Goal: Information Seeking & Learning: Learn about a topic

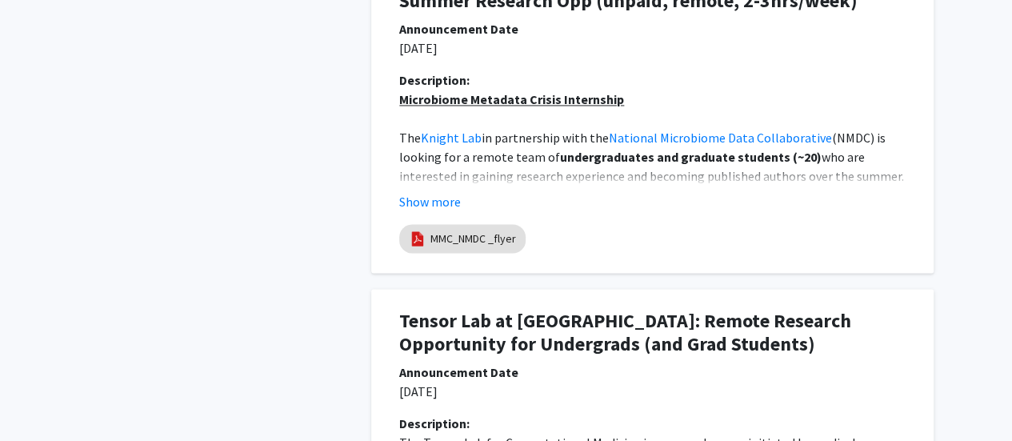
scroll to position [1520, 0]
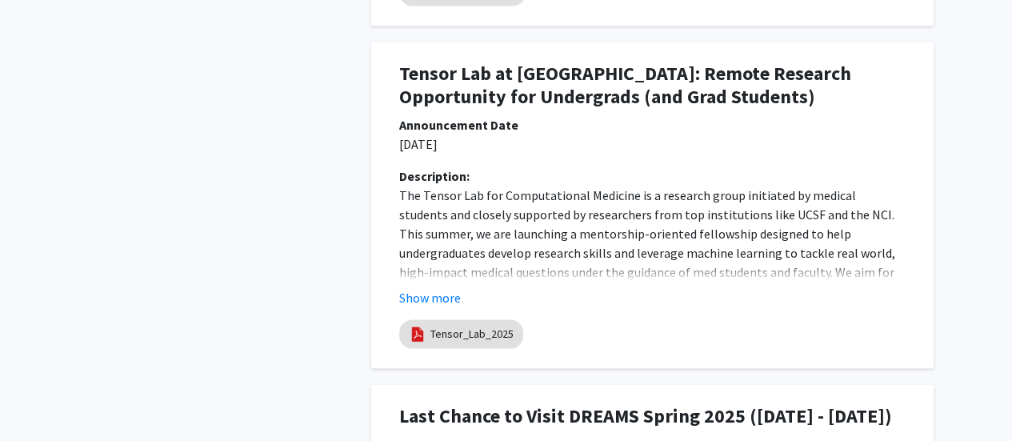
click at [544, 201] on p "The Tensor Lab for Computational Medicine is a research group initiated by medi…" at bounding box center [652, 253] width 506 height 134
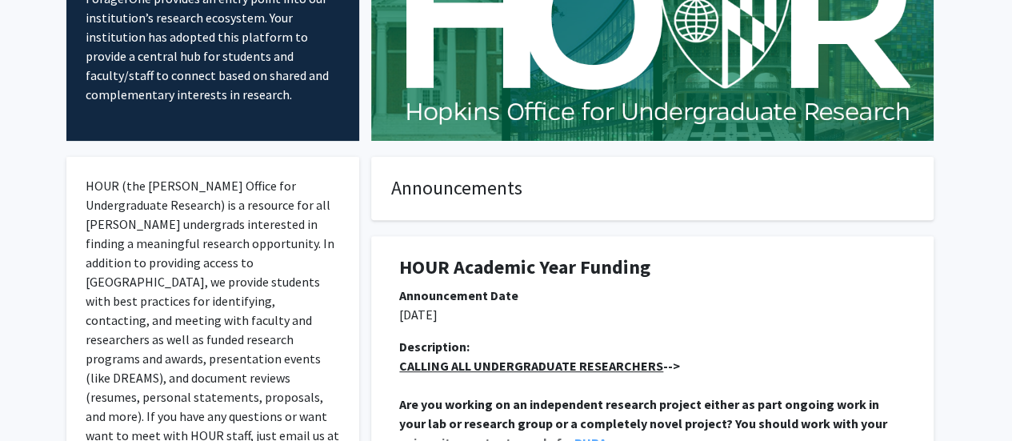
scroll to position [0, 0]
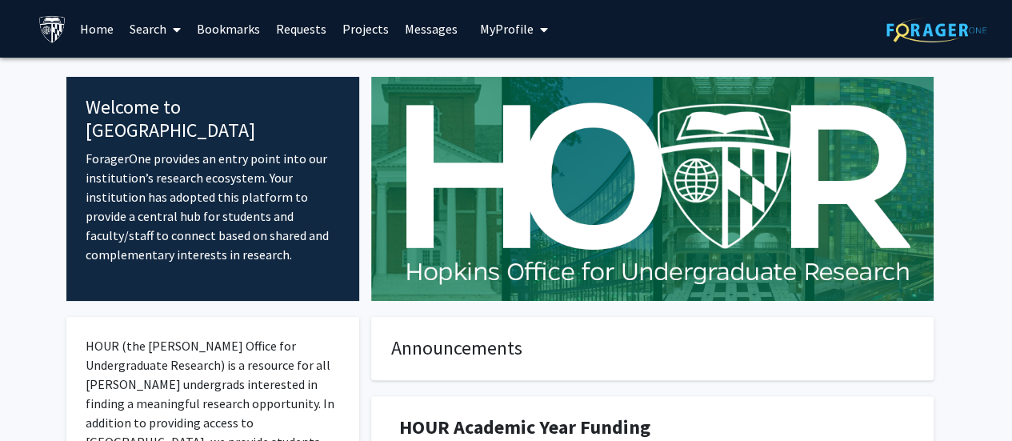
click at [143, 31] on link "Search" at bounding box center [155, 29] width 67 height 56
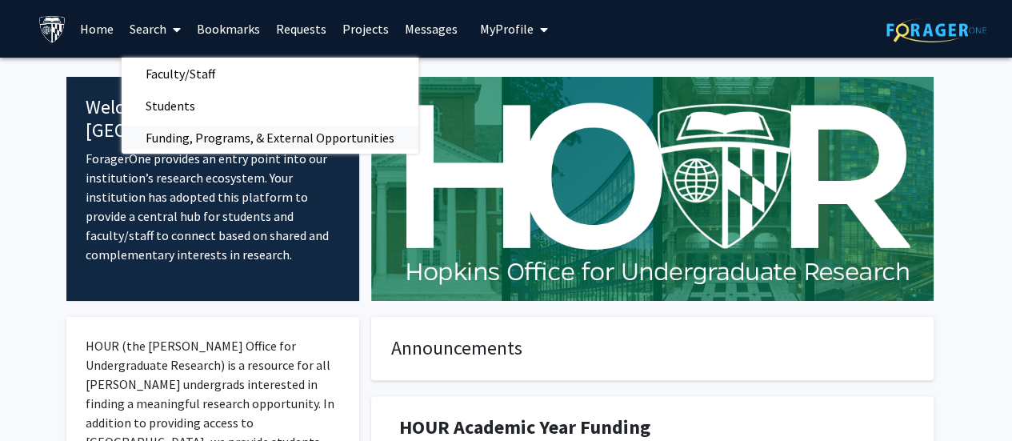
click at [266, 142] on span "Funding, Programs, & External Opportunities" at bounding box center [270, 138] width 297 height 32
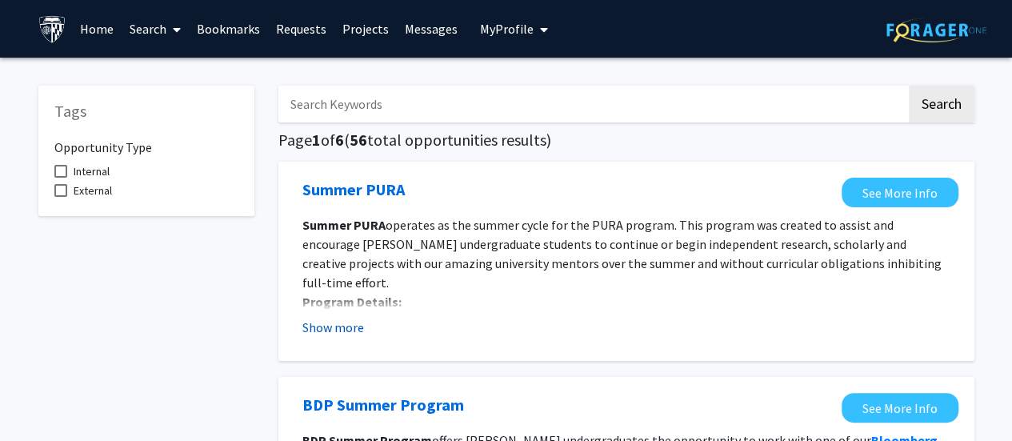
click at [355, 322] on button "Show more" at bounding box center [333, 327] width 62 height 19
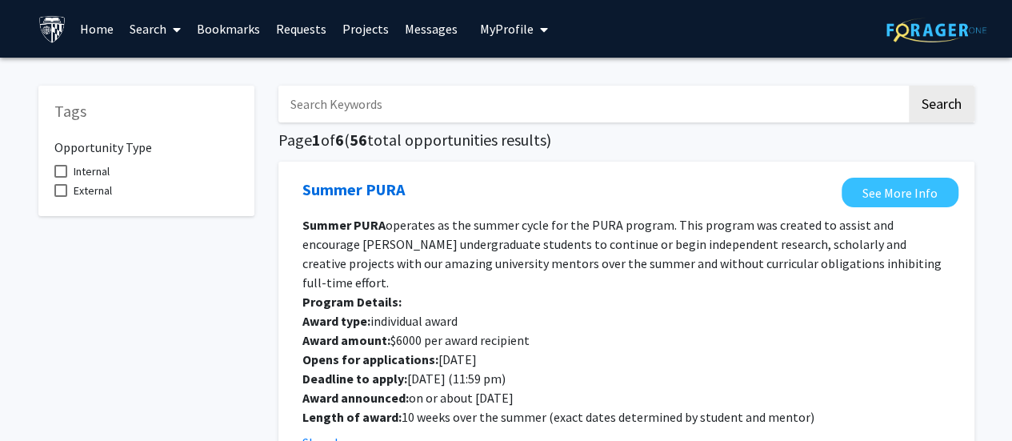
click at [351, 24] on link "Projects" at bounding box center [365, 29] width 62 height 56
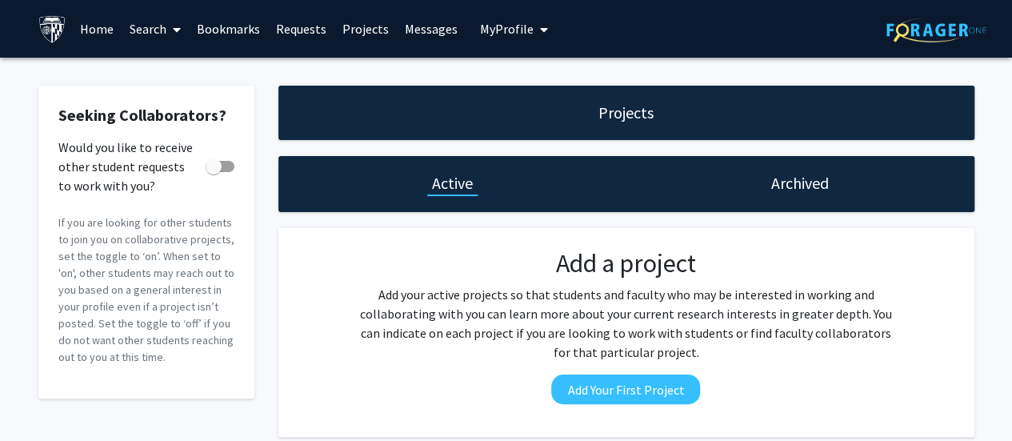
click at [291, 31] on link "Requests" at bounding box center [301, 29] width 66 height 56
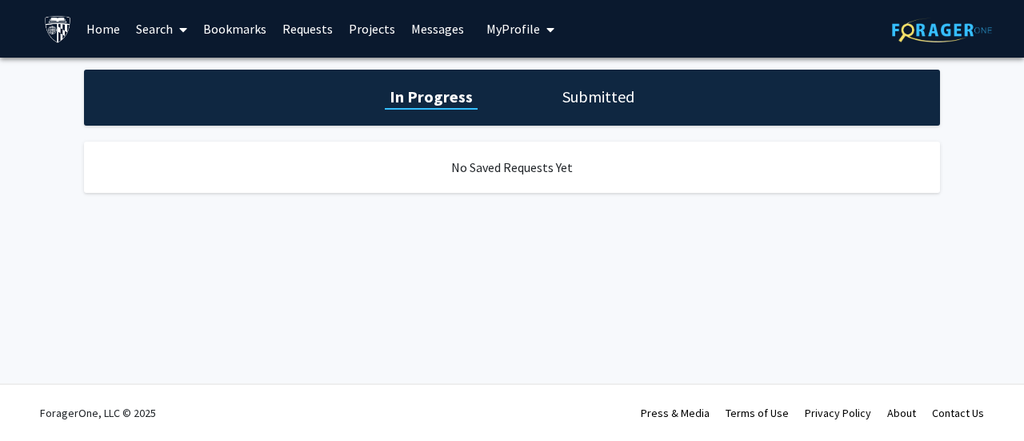
click at [251, 31] on link "Bookmarks" at bounding box center [234, 29] width 79 height 56
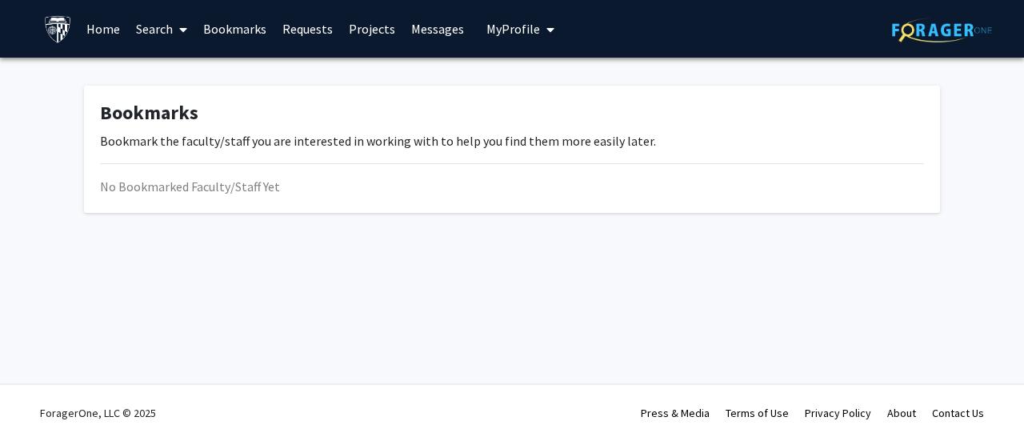
click at [119, 24] on link "Home" at bounding box center [103, 29] width 50 height 56
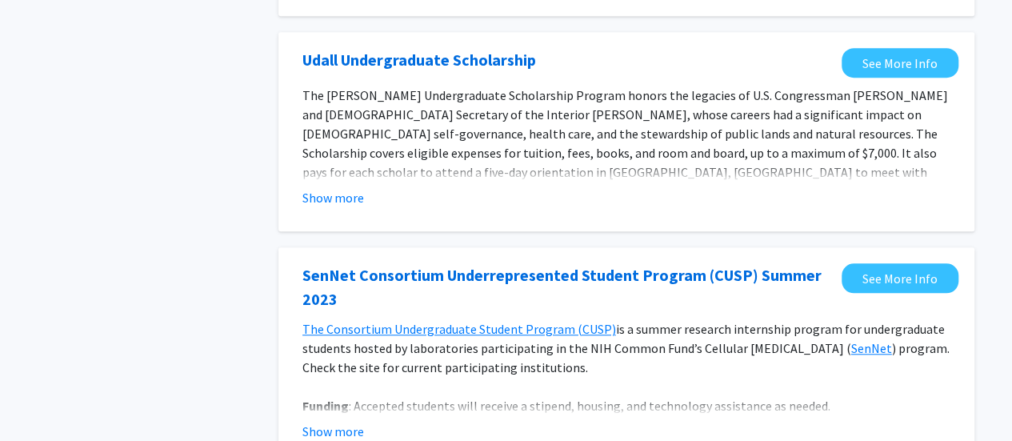
scroll to position [640, 0]
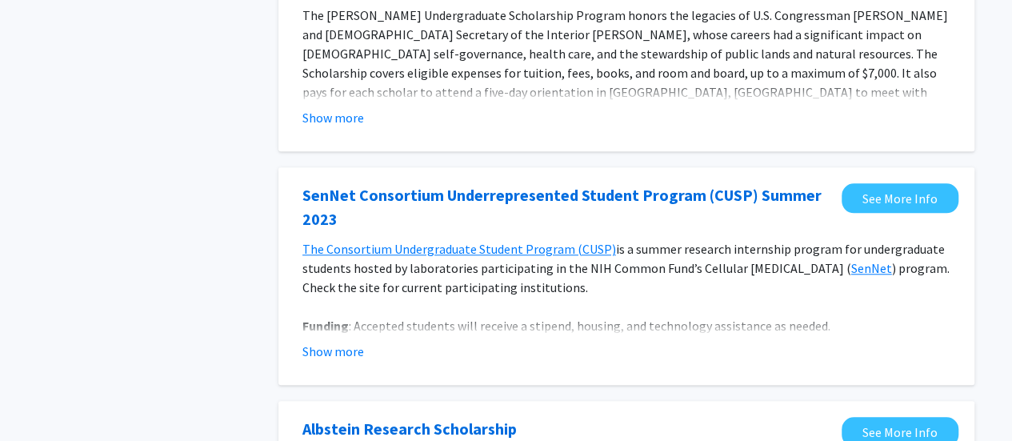
click at [369, 353] on div "Show more" at bounding box center [626, 351] width 648 height 19
click at [346, 351] on button "Show more" at bounding box center [333, 351] width 62 height 19
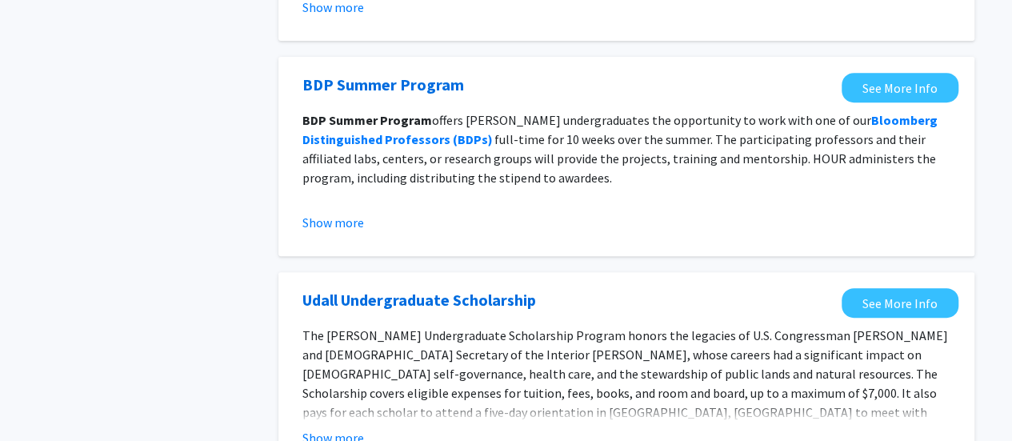
scroll to position [0, 0]
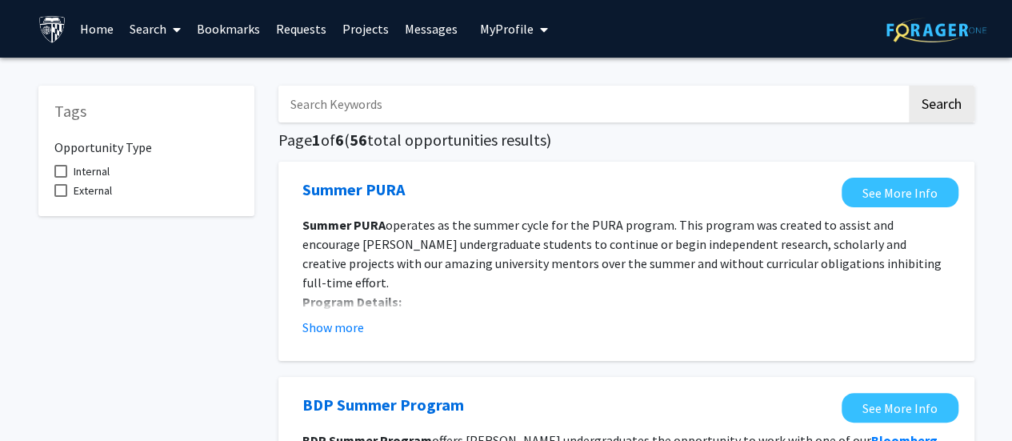
click at [63, 187] on span at bounding box center [60, 190] width 13 height 13
click at [61, 197] on input "External" at bounding box center [60, 197] width 1 height 1
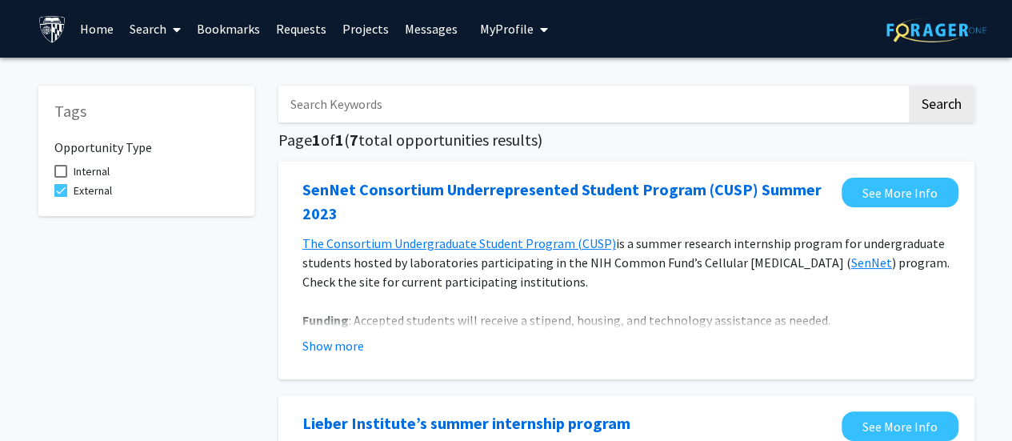
click at [100, 187] on span "External" at bounding box center [93, 190] width 38 height 19
click at [61, 197] on input "External" at bounding box center [60, 197] width 1 height 1
checkbox input "false"
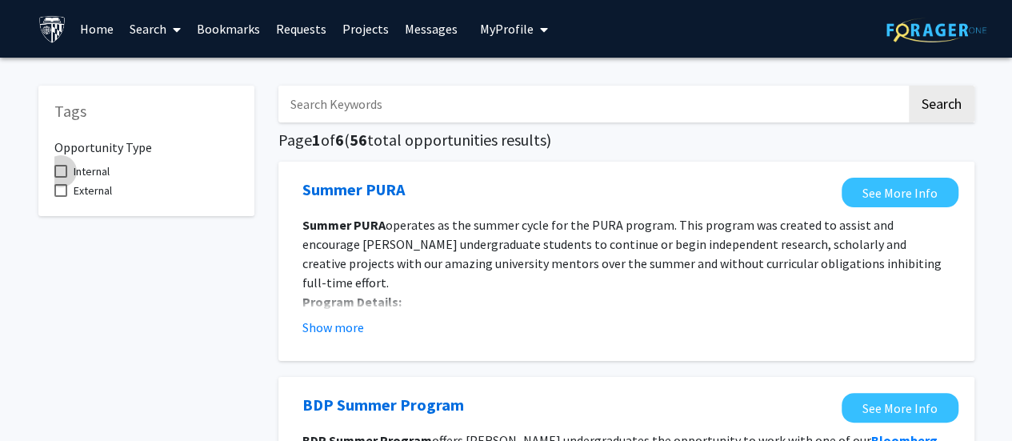
click at [101, 165] on span "Internal" at bounding box center [92, 171] width 36 height 19
click at [61, 178] on input "Internal" at bounding box center [60, 178] width 1 height 1
checkbox input "true"
click at [98, 26] on link "Home" at bounding box center [97, 29] width 50 height 56
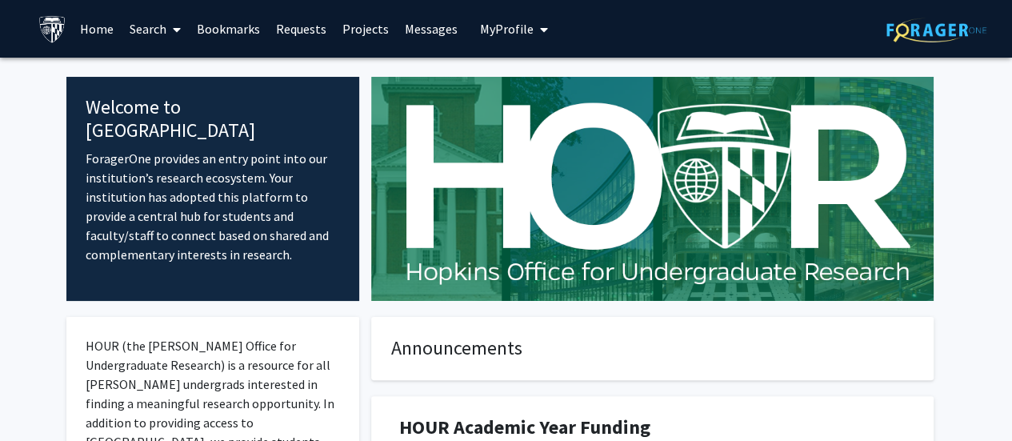
click at [208, 28] on link "Bookmarks" at bounding box center [228, 29] width 79 height 56
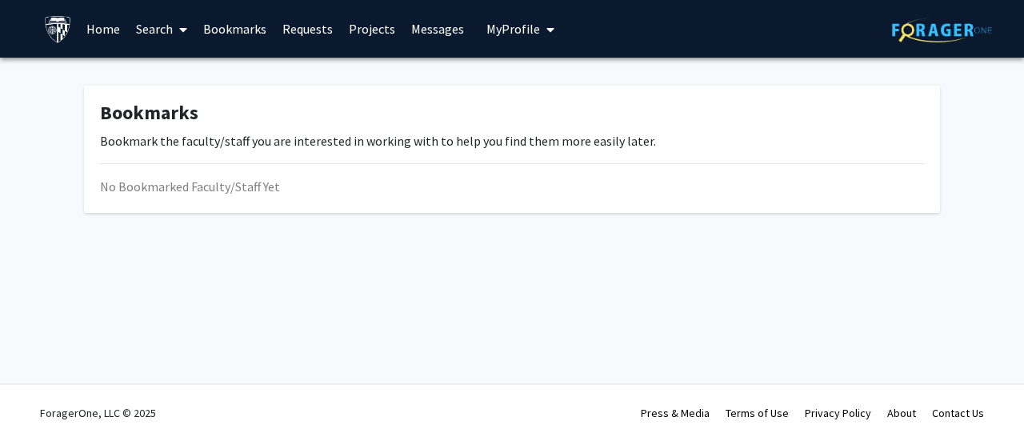
click at [140, 29] on link "Search" at bounding box center [161, 29] width 67 height 56
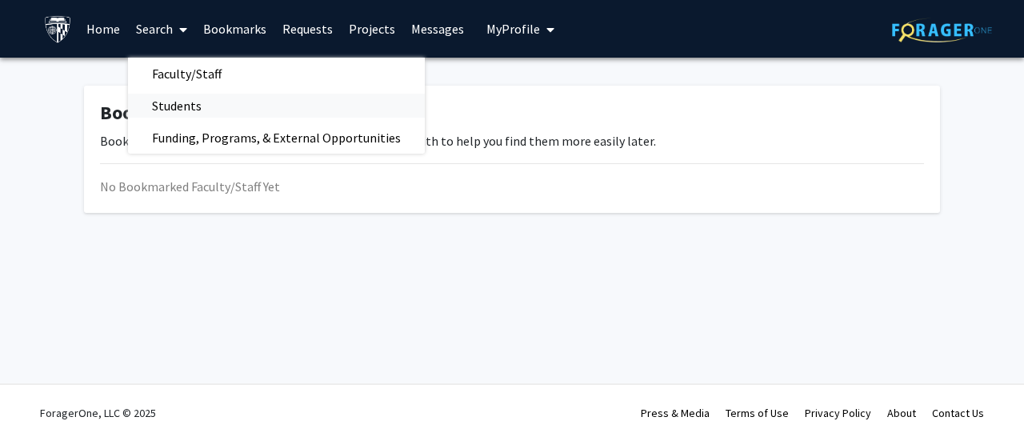
click at [163, 103] on span "Students" at bounding box center [177, 106] width 98 height 32
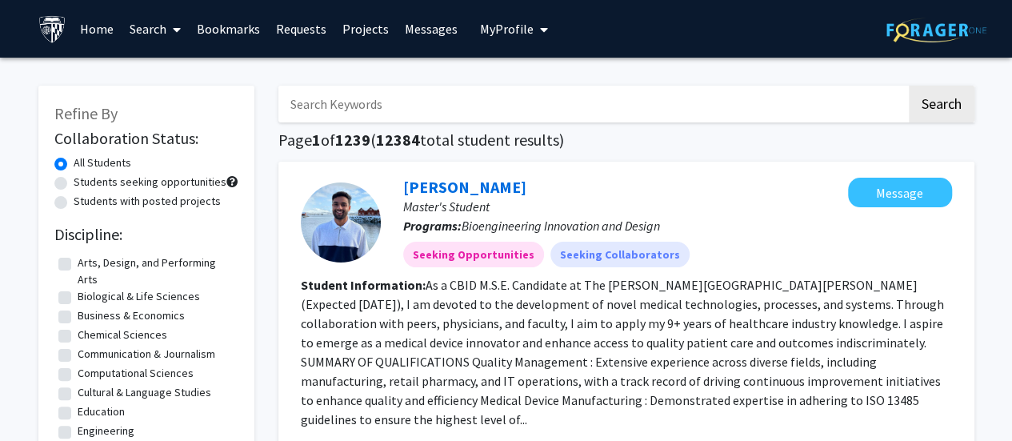
click at [160, 35] on link "Search" at bounding box center [155, 29] width 67 height 56
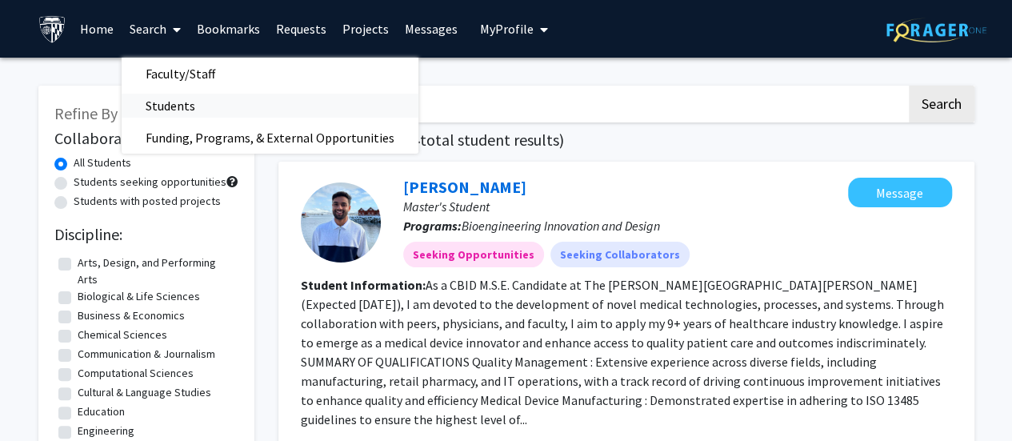
click at [174, 104] on span "Students" at bounding box center [171, 106] width 98 height 32
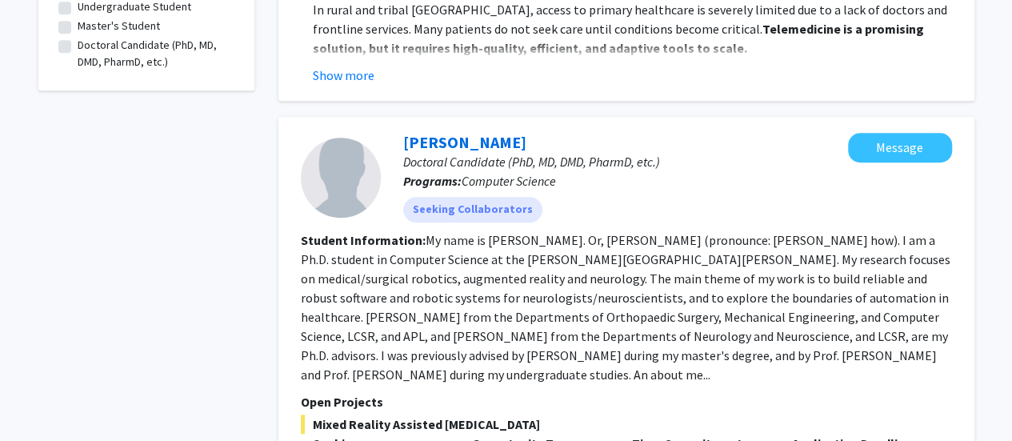
scroll to position [640, 0]
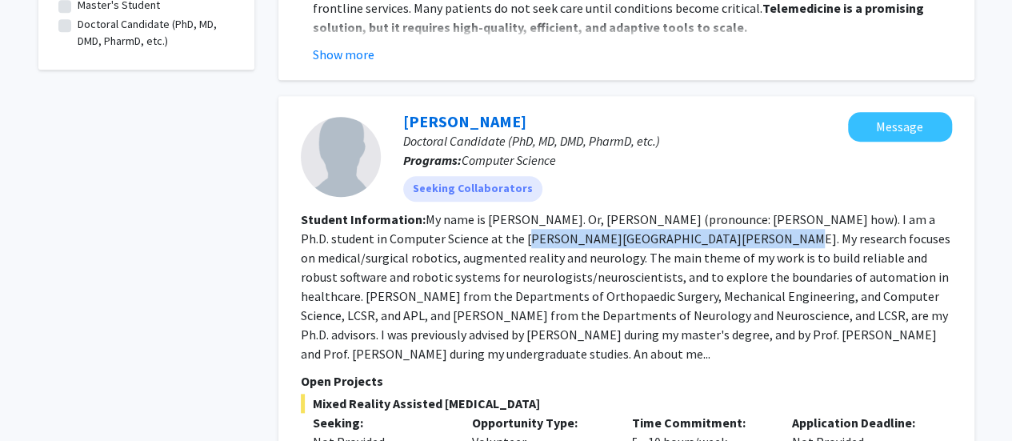
drag, startPoint x: 500, startPoint y: 223, endPoint x: 712, endPoint y: 228, distance: 212.0
click at [712, 228] on section "Student Information: My name is [PERSON_NAME]. Or, [PERSON_NAME] (pronounce: [P…" at bounding box center [626, 287] width 651 height 154
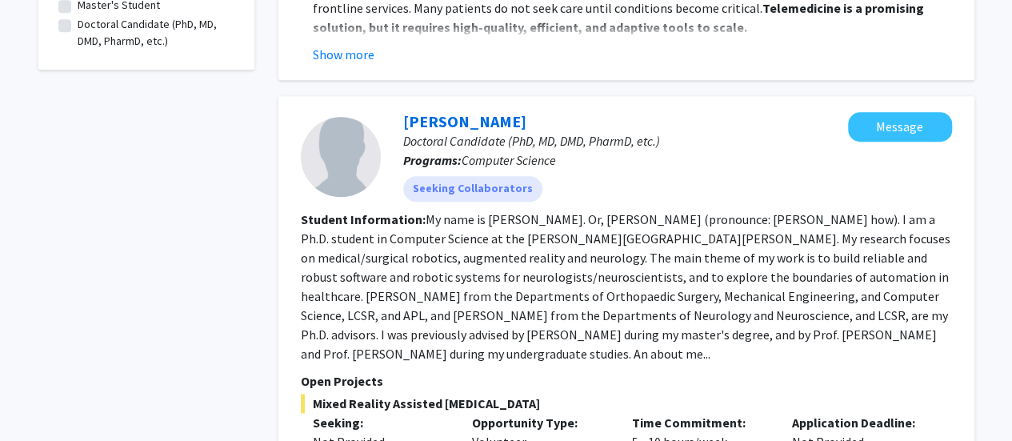
click at [709, 257] on fg-read-more "My name is [PERSON_NAME]. Or, [PERSON_NAME] (pronounce: [PERSON_NAME] how). I a…" at bounding box center [625, 286] width 649 height 150
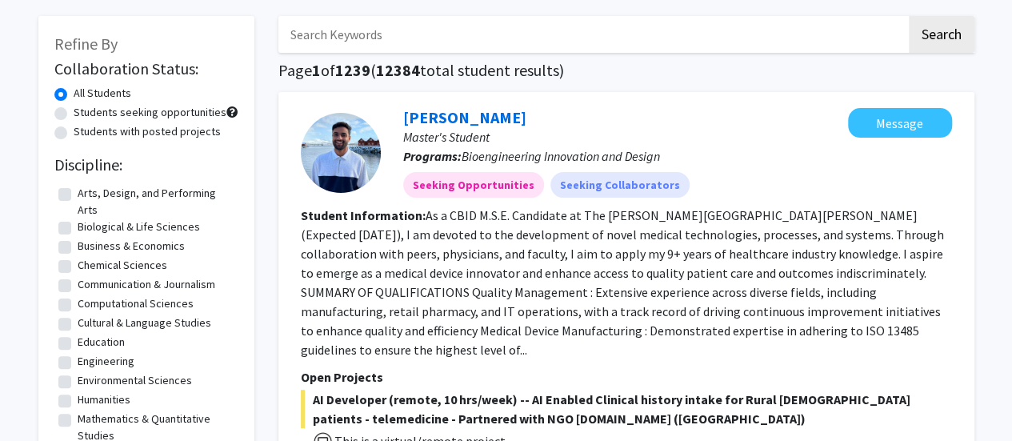
scroll to position [0, 0]
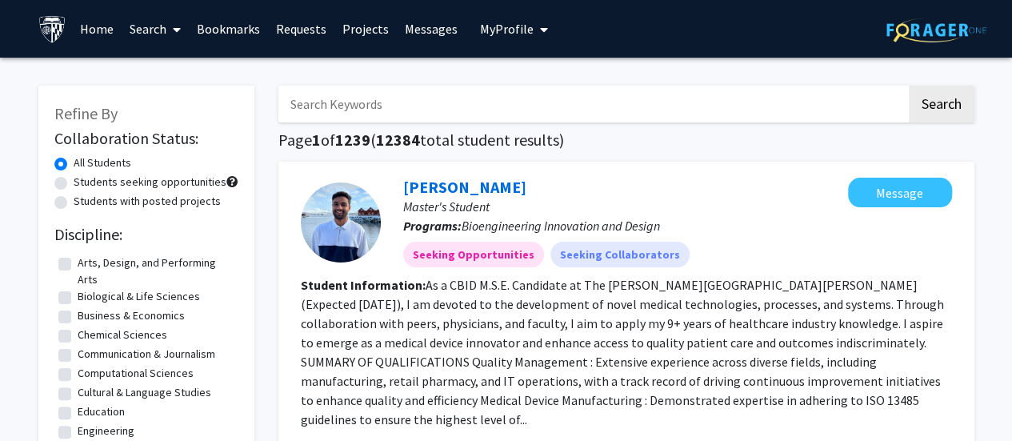
click at [162, 39] on link "Search" at bounding box center [155, 29] width 67 height 56
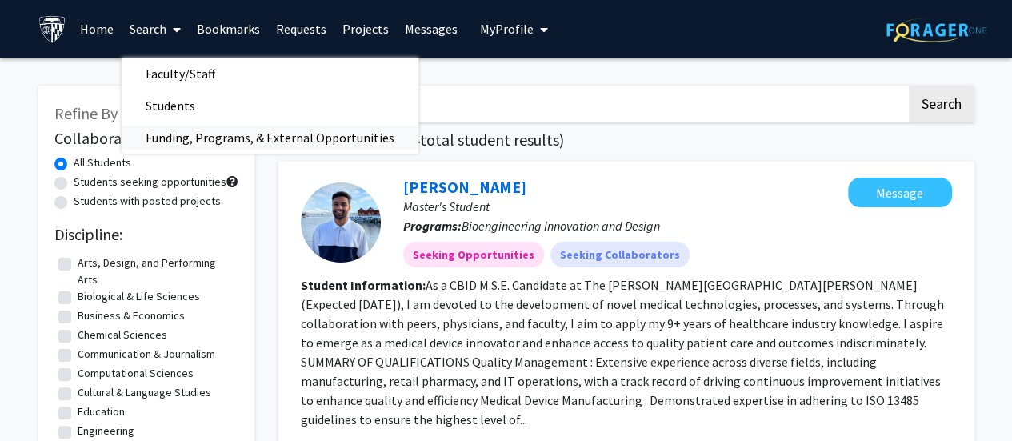
click at [194, 142] on span "Funding, Programs, & External Opportunities" at bounding box center [270, 138] width 297 height 32
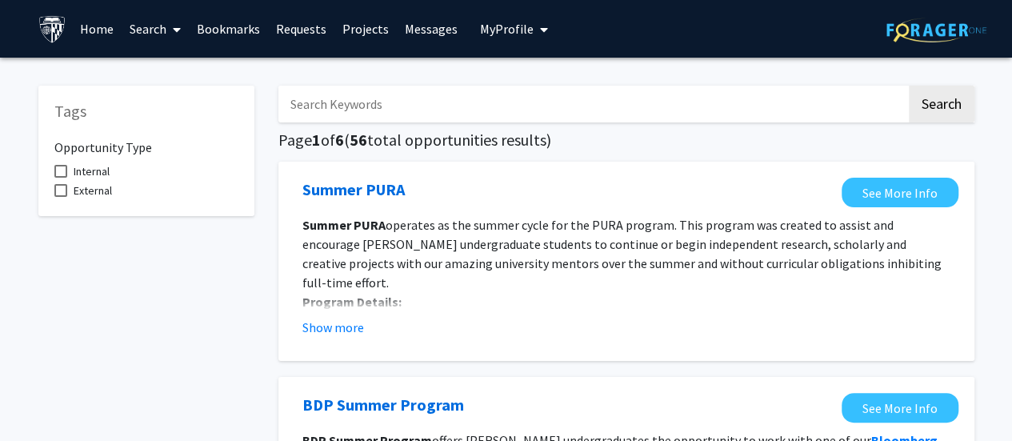
click at [158, 34] on link "Search" at bounding box center [155, 29] width 67 height 56
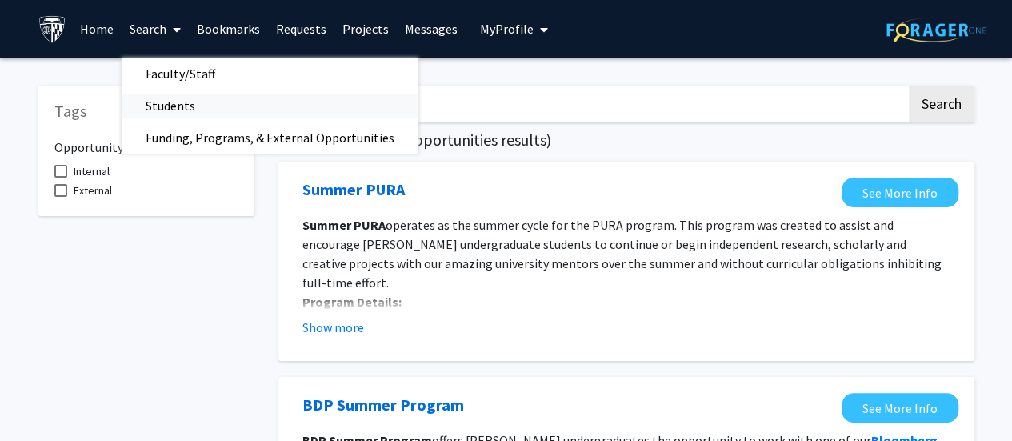
click at [166, 96] on span "Students" at bounding box center [171, 106] width 98 height 32
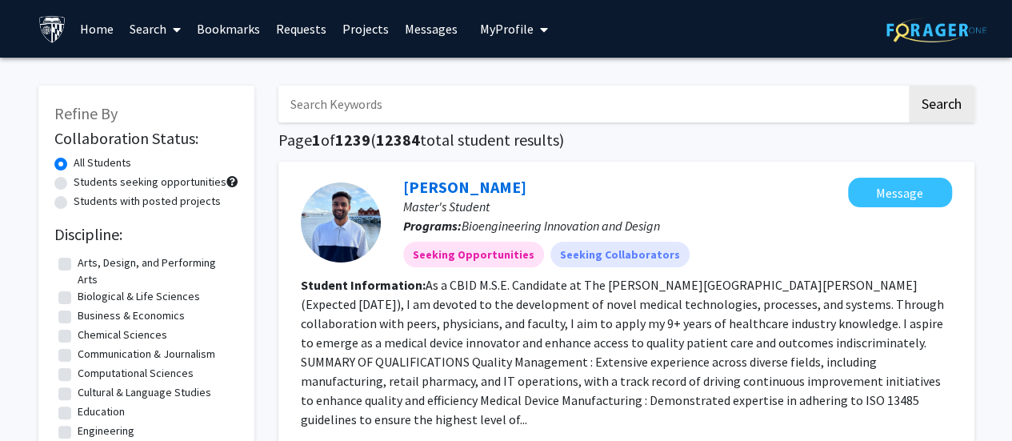
click at [162, 33] on link "Search" at bounding box center [155, 29] width 67 height 56
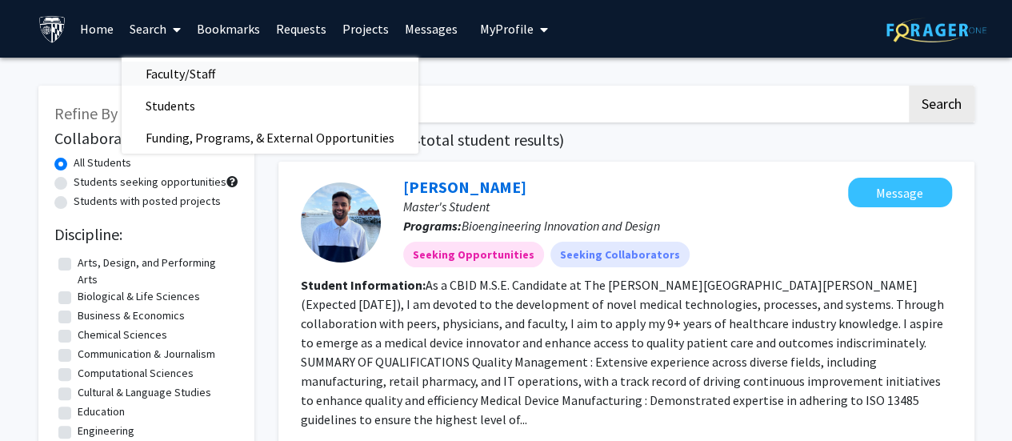
click at [181, 73] on span "Faculty/Staff" at bounding box center [181, 74] width 118 height 32
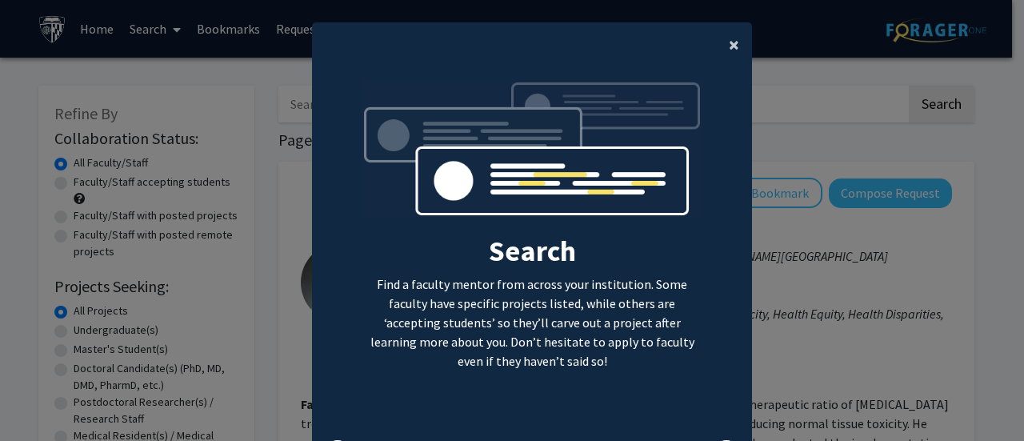
click at [729, 50] on span "×" at bounding box center [734, 44] width 10 height 25
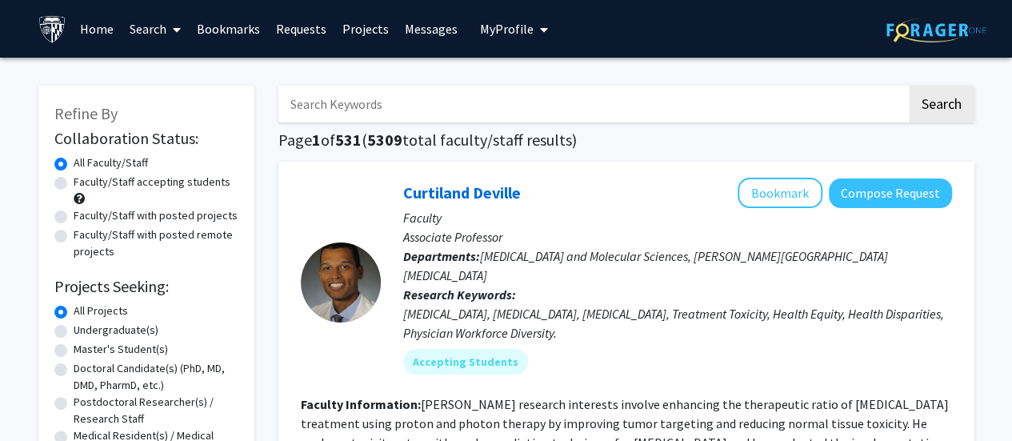
click at [483, 91] on input "Search Keywords" at bounding box center [592, 104] width 628 height 37
click at [942, 110] on button "Search" at bounding box center [942, 104] width 66 height 37
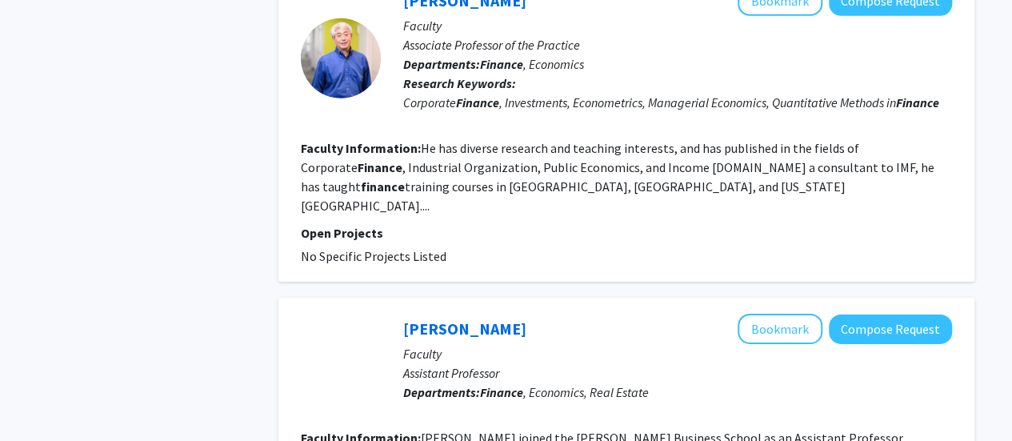
scroll to position [2770, 0]
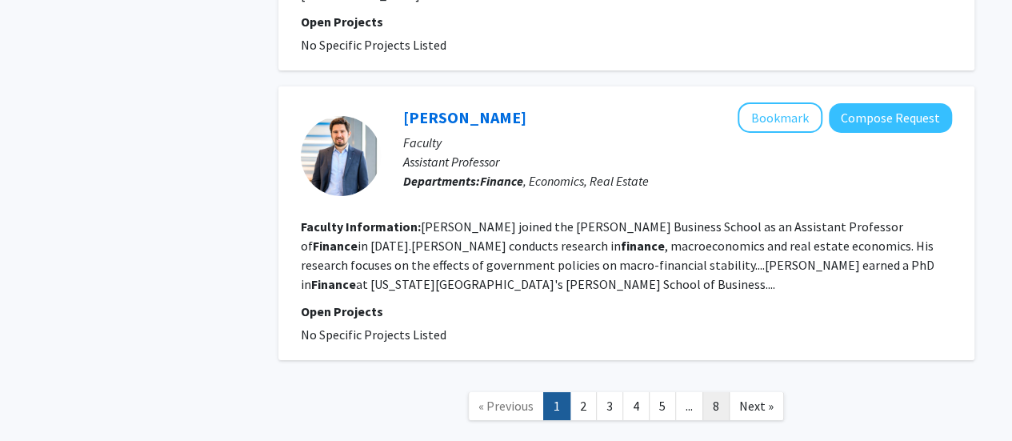
click at [709, 392] on link "8" at bounding box center [715, 406] width 27 height 28
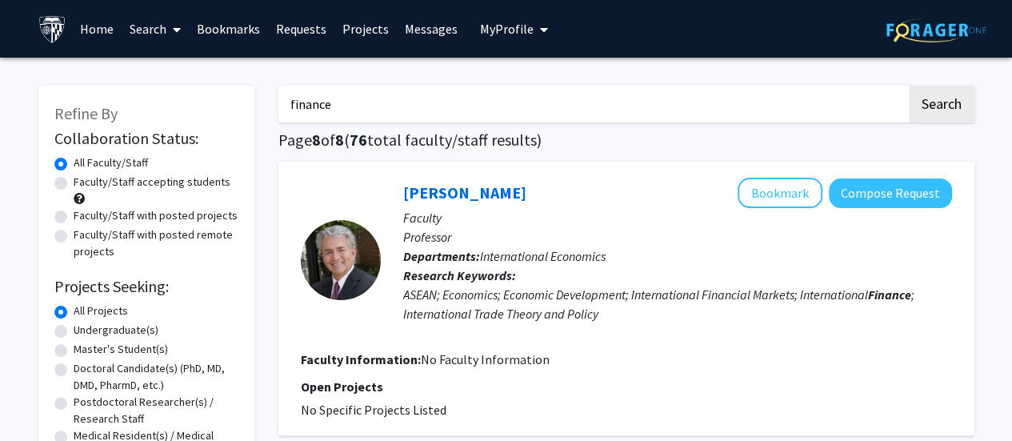
drag, startPoint x: 405, startPoint y: 103, endPoint x: 243, endPoint y: 111, distance: 161.8
click at [953, 105] on button "Search" at bounding box center [942, 104] width 66 height 37
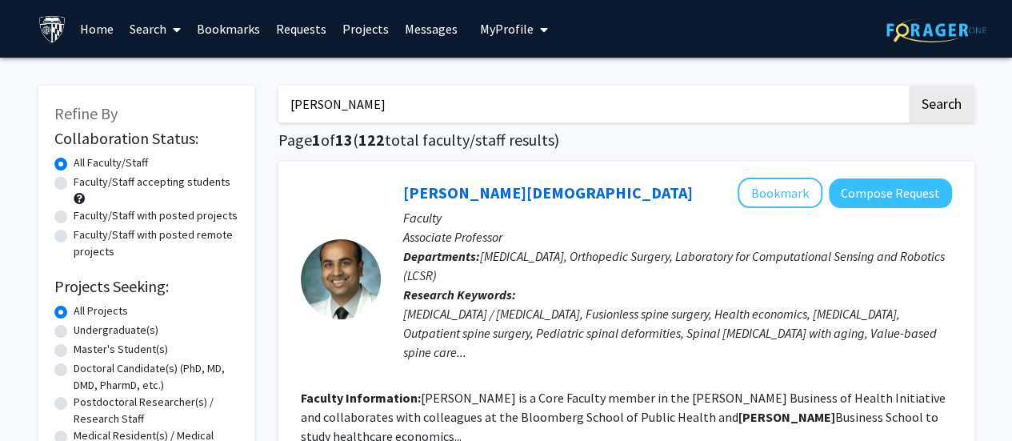
click at [481, 120] on input "[PERSON_NAME]" at bounding box center [592, 104] width 628 height 37
type input "c"
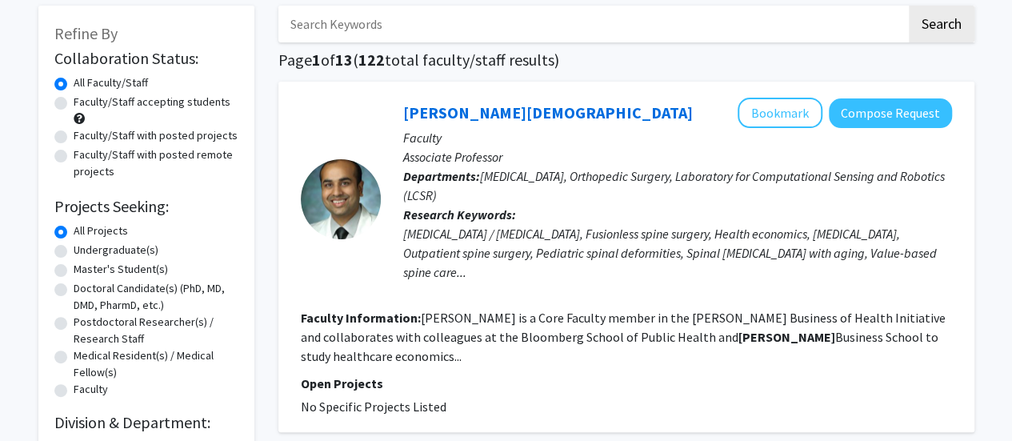
click at [112, 264] on label "Master's Student(s)" at bounding box center [121, 269] width 94 height 17
click at [84, 264] on input "Master's Student(s)" at bounding box center [79, 266] width 10 height 10
radio input "true"
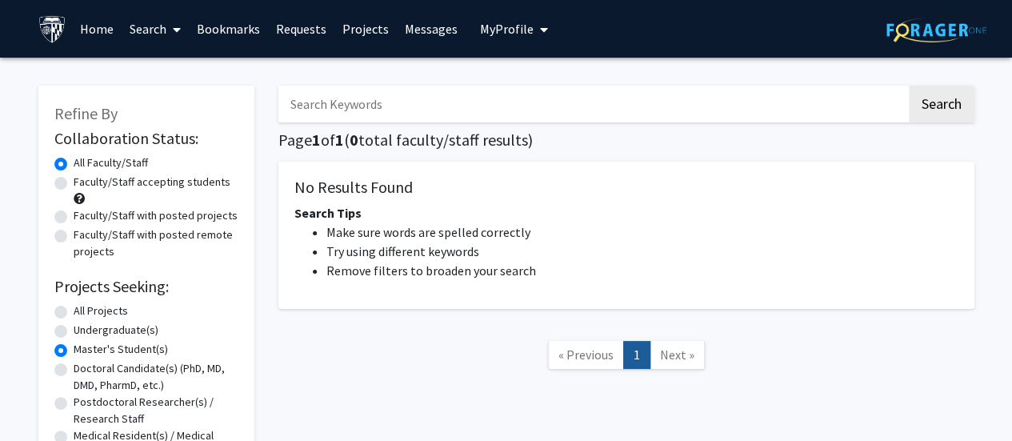
click at [99, 305] on label "All Projects" at bounding box center [101, 310] width 54 height 17
click at [84, 305] on input "All Projects" at bounding box center [79, 307] width 10 height 10
radio input "true"
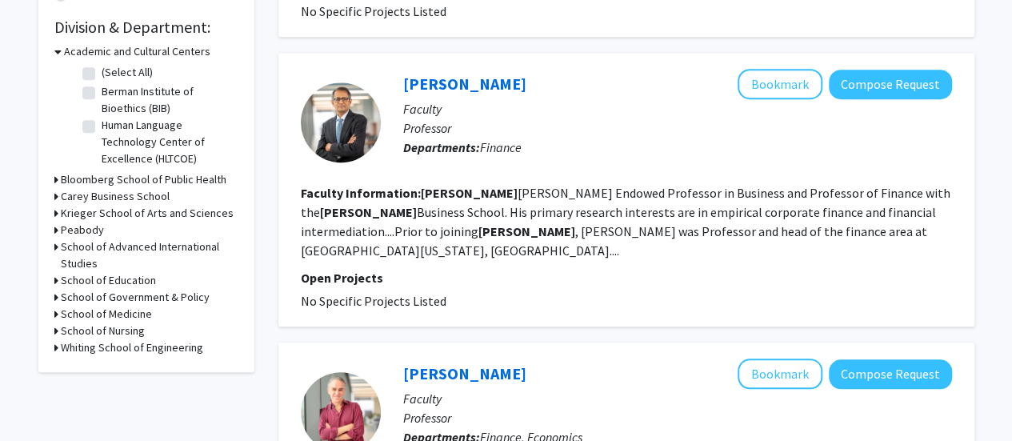
scroll to position [560, 0]
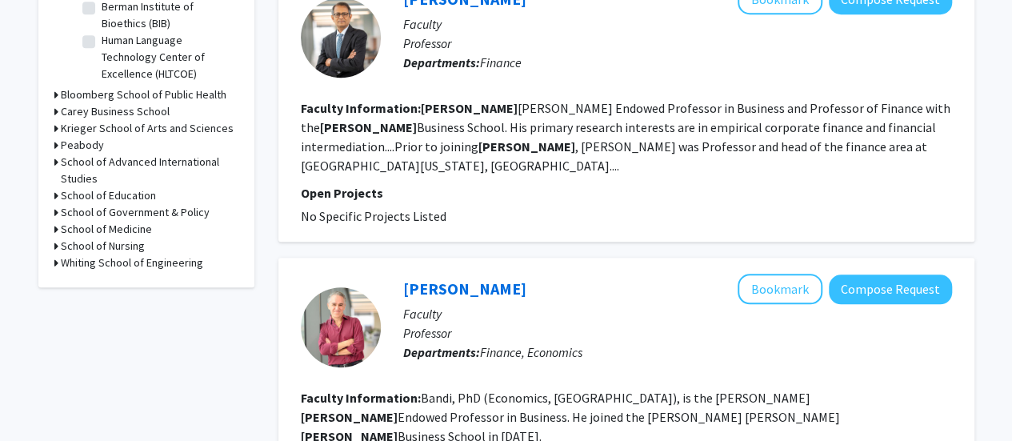
click at [149, 265] on h3 "Whiting School of Engineering" at bounding box center [132, 262] width 142 height 17
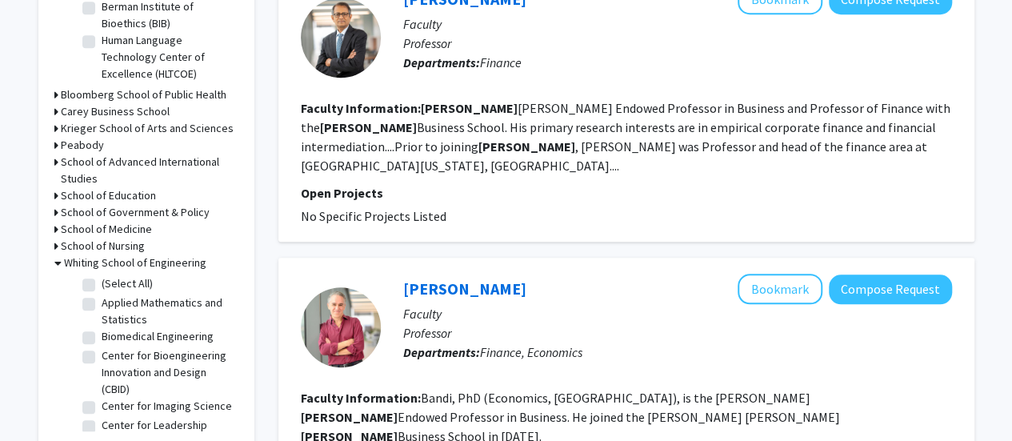
click at [102, 278] on label "(Select All)" at bounding box center [127, 283] width 51 height 17
click at [102, 278] on input "(Select All)" at bounding box center [107, 280] width 10 height 10
checkbox input "true"
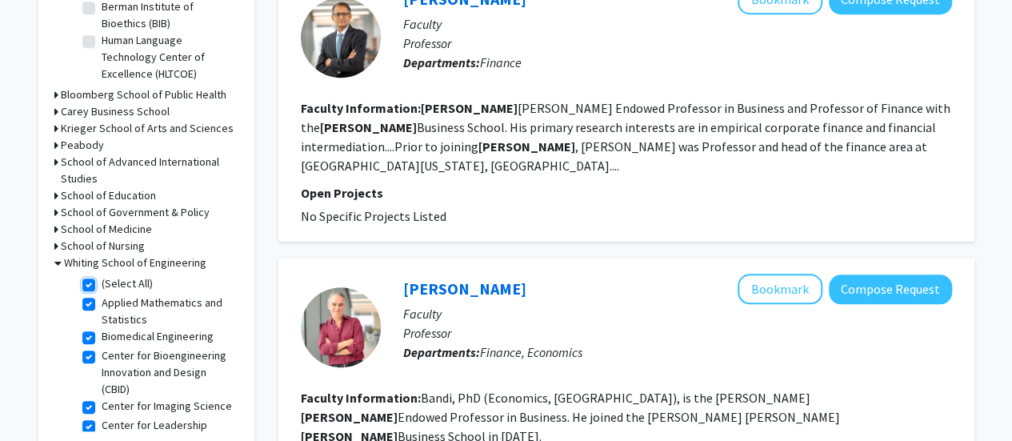
checkbox input "true"
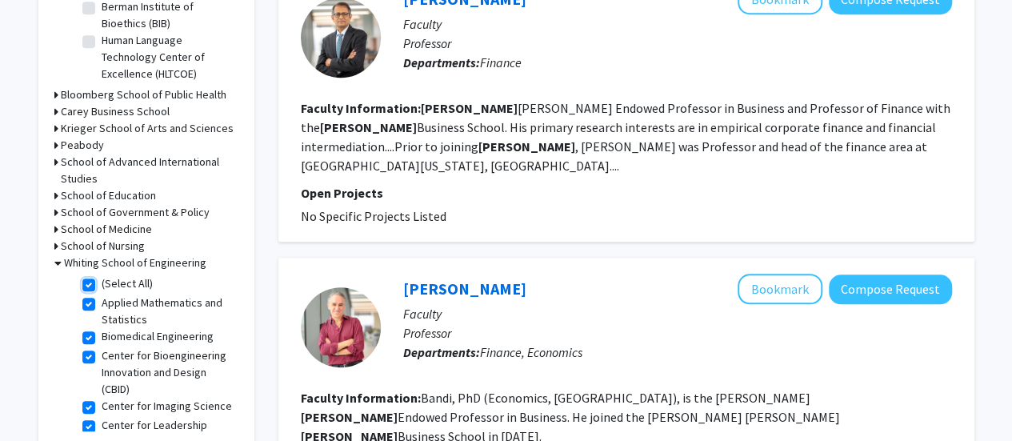
checkbox input "true"
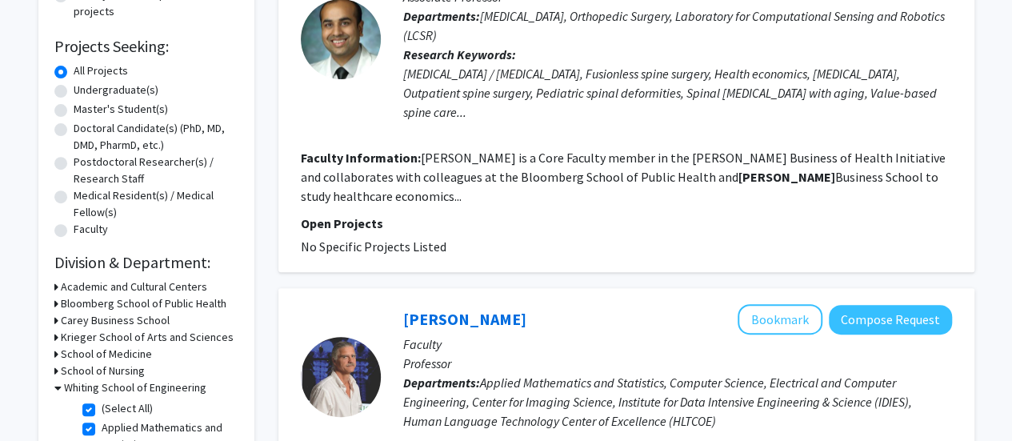
scroll to position [400, 0]
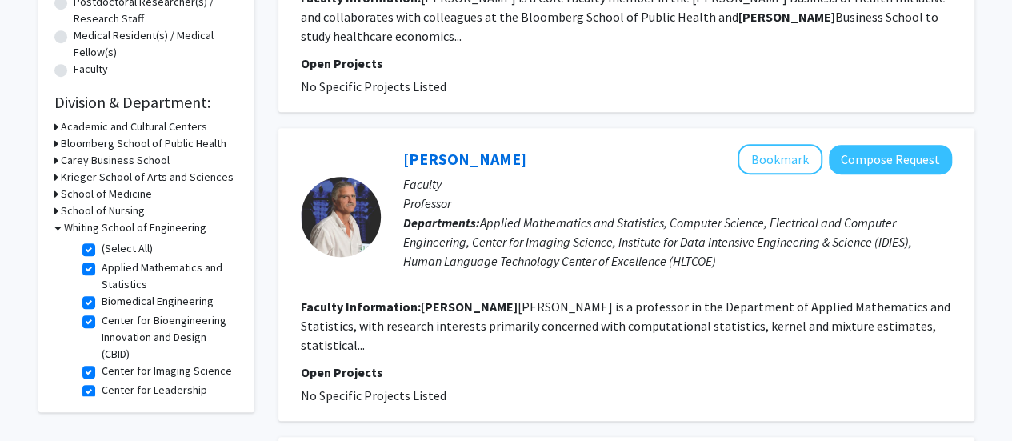
click at [102, 250] on label "(Select All)" at bounding box center [127, 248] width 51 height 17
click at [102, 250] on input "(Select All)" at bounding box center [107, 245] width 10 height 10
checkbox input "false"
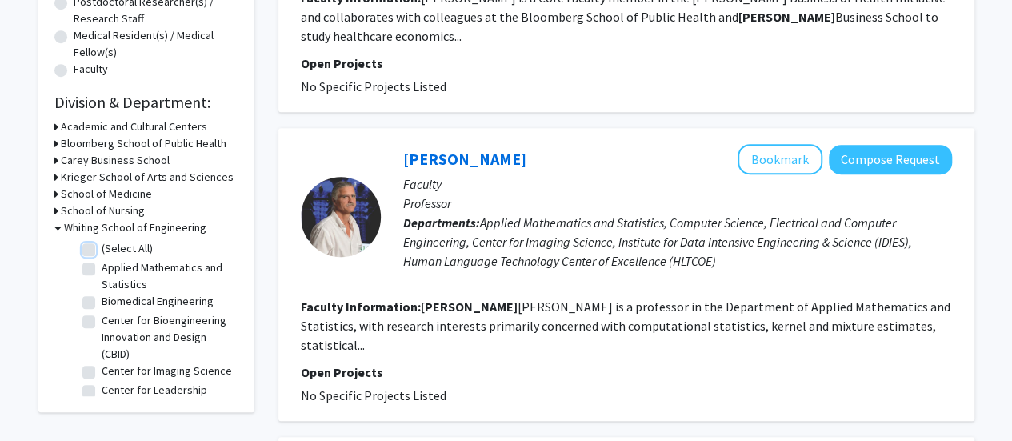
checkbox input "false"
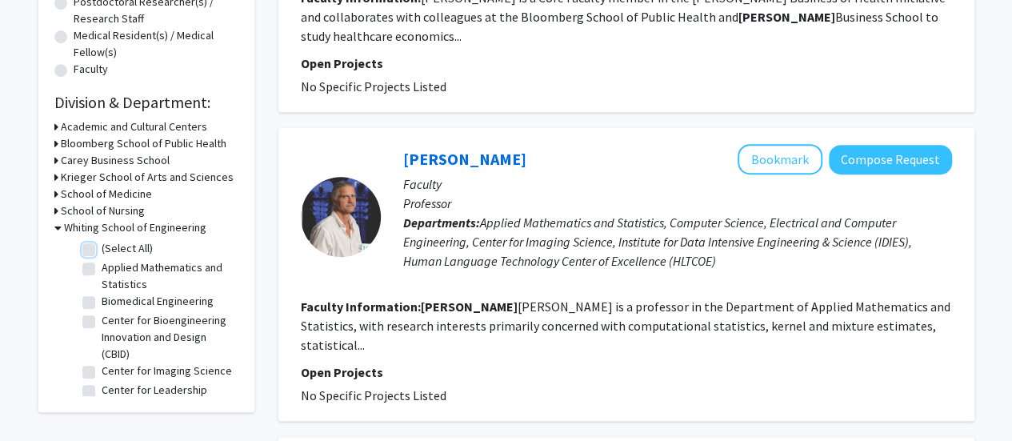
checkbox input "false"
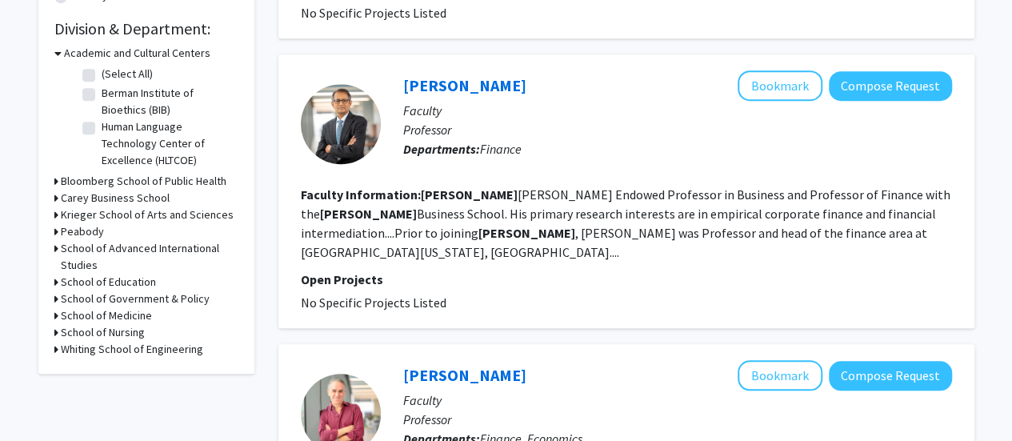
scroll to position [480, 0]
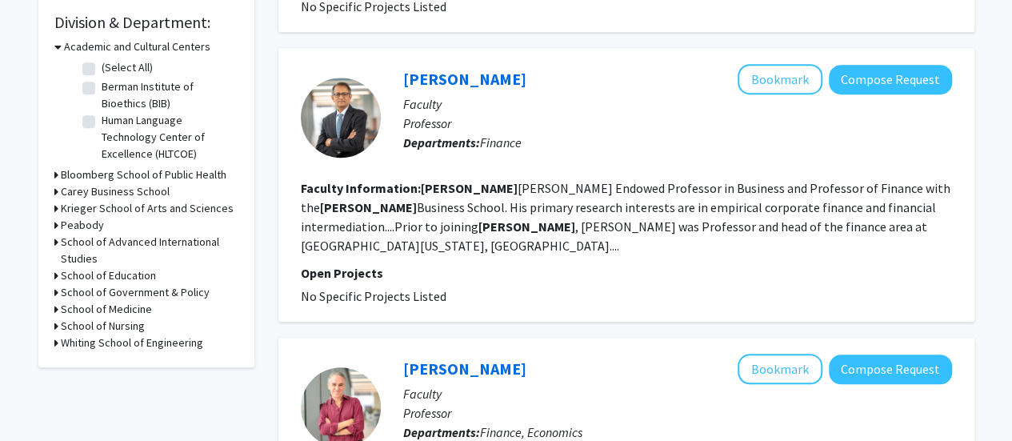
click at [64, 195] on h3 "Carey Business School" at bounding box center [115, 191] width 109 height 17
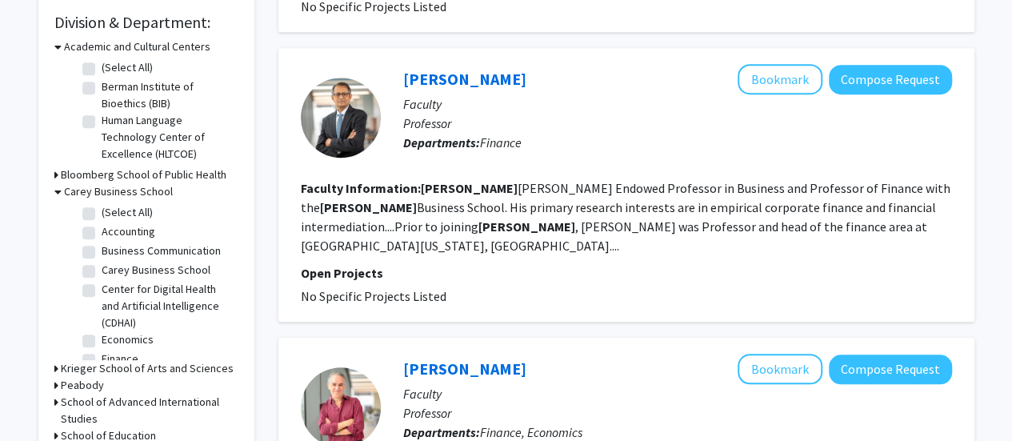
click at [102, 209] on label "(Select All)" at bounding box center [127, 212] width 51 height 17
click at [102, 209] on input "(Select All)" at bounding box center [107, 209] width 10 height 10
checkbox input "true"
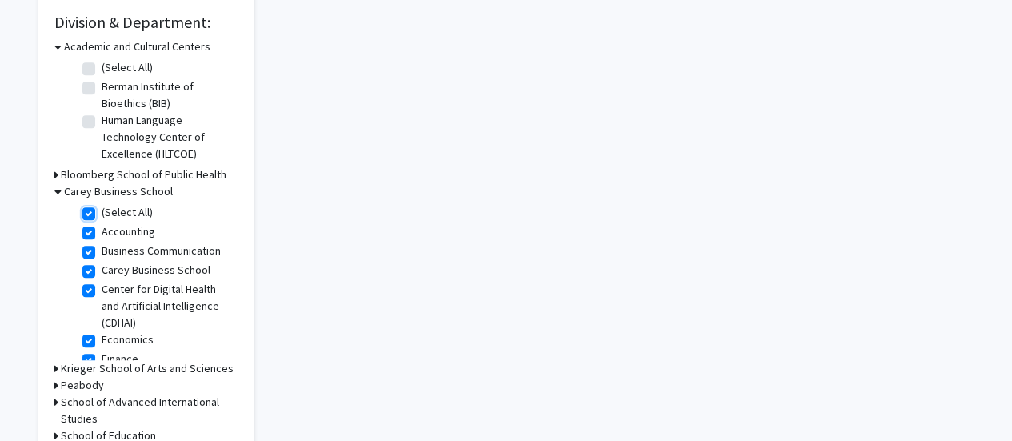
checkbox input "true"
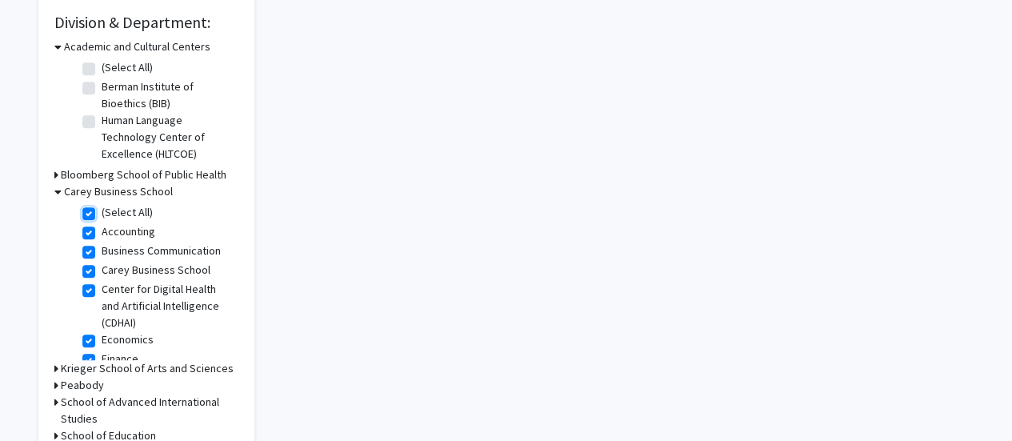
checkbox input "true"
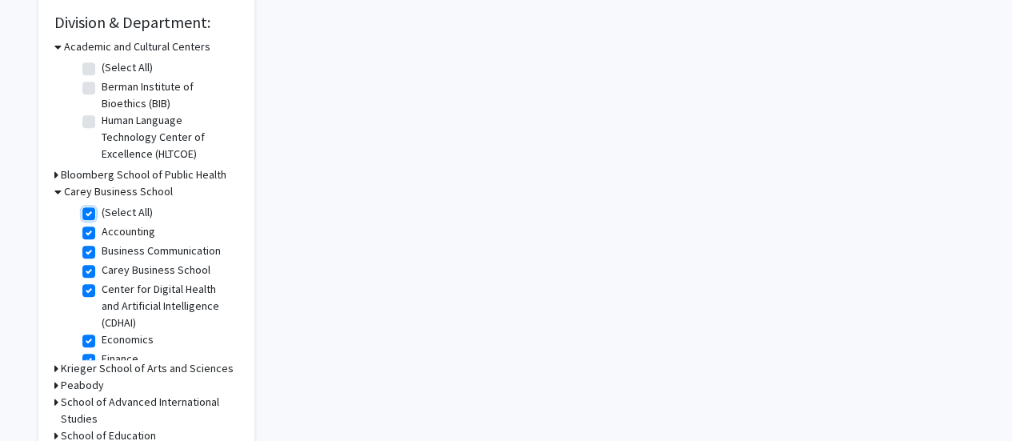
checkbox input "true"
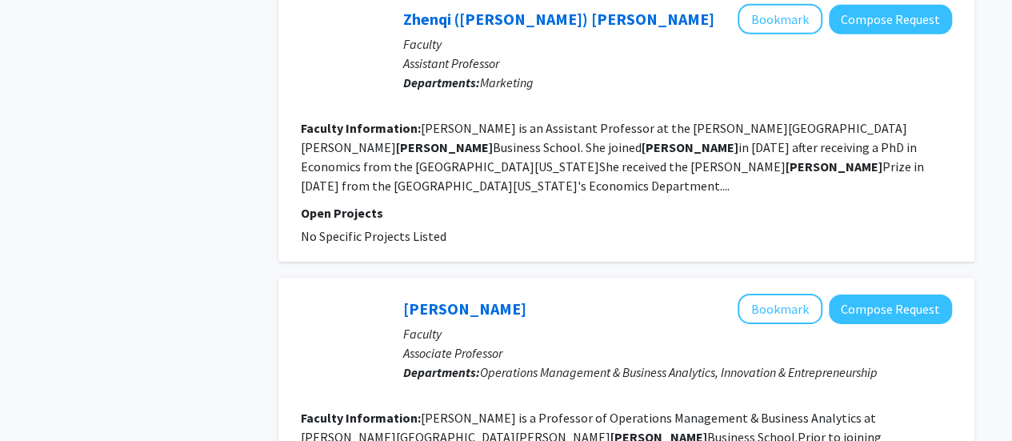
scroll to position [2610, 0]
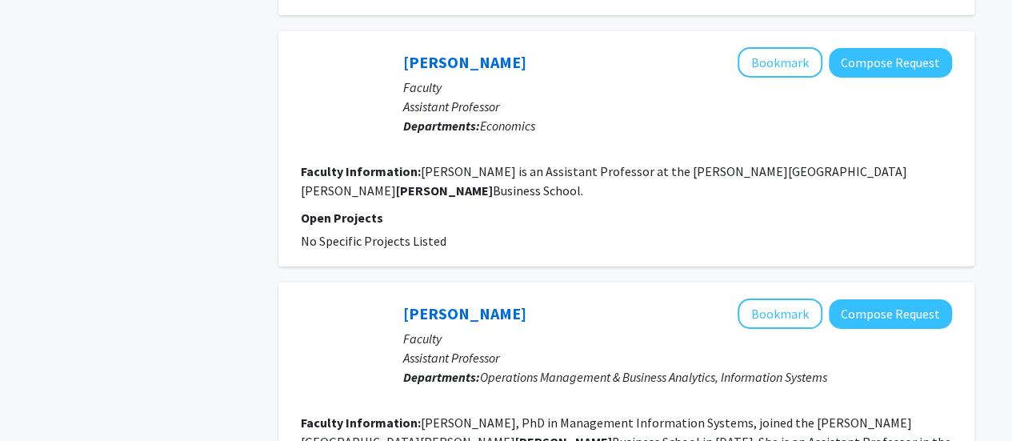
scroll to position [2762, 0]
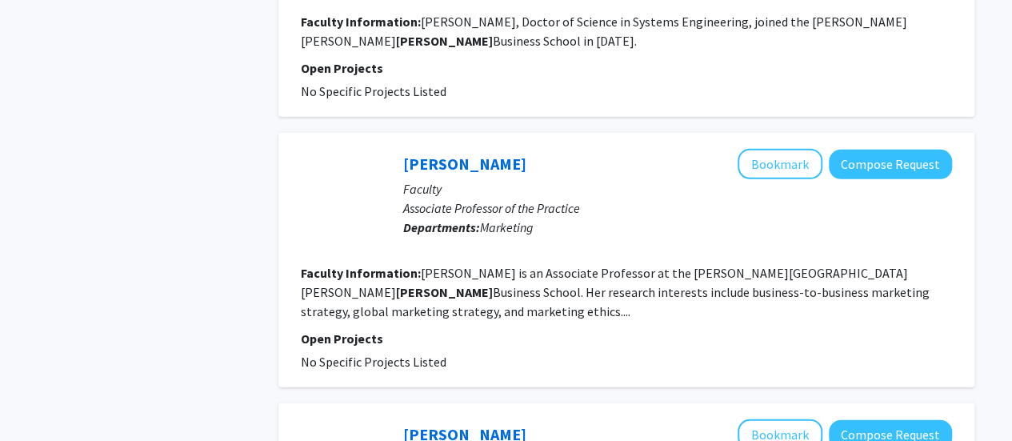
scroll to position [2483, 0]
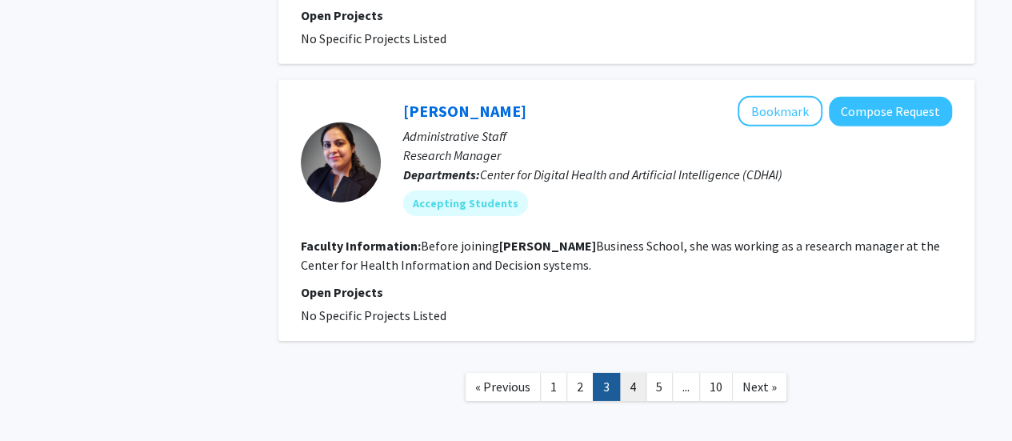
click at [633, 373] on link "4" at bounding box center [632, 387] width 27 height 28
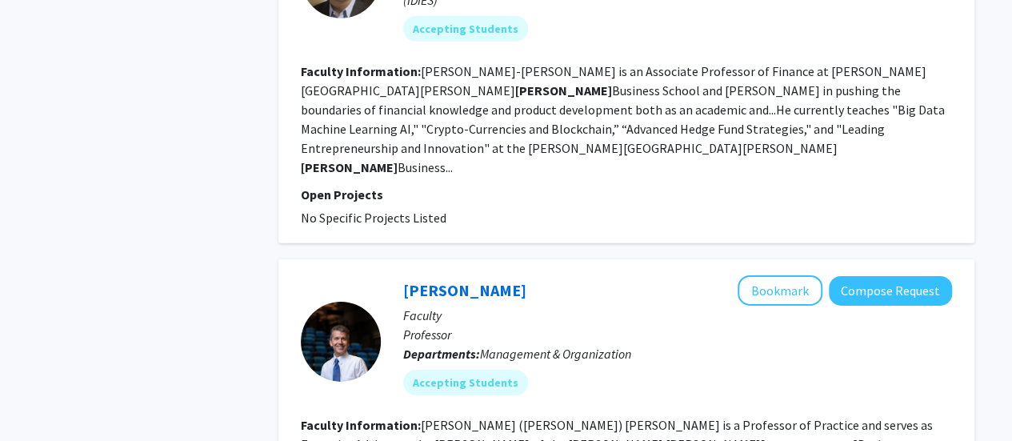
scroll to position [2540, 0]
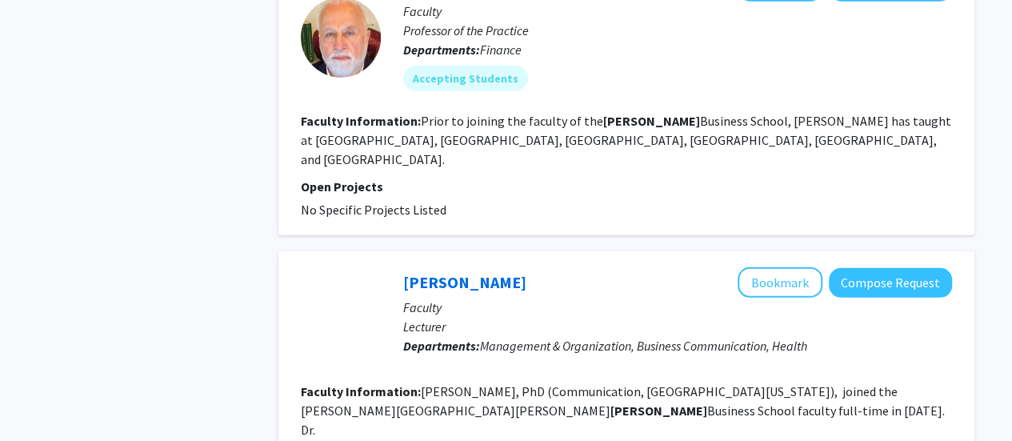
scroll to position [2399, 0]
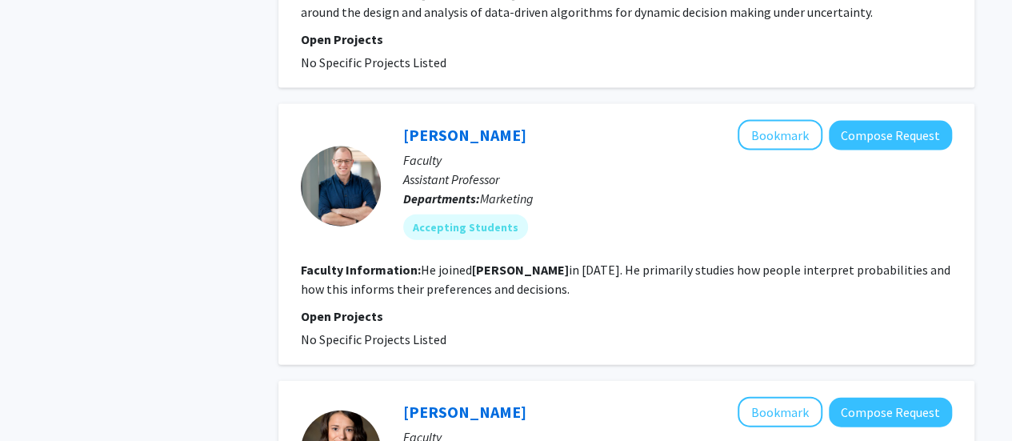
scroll to position [1839, 0]
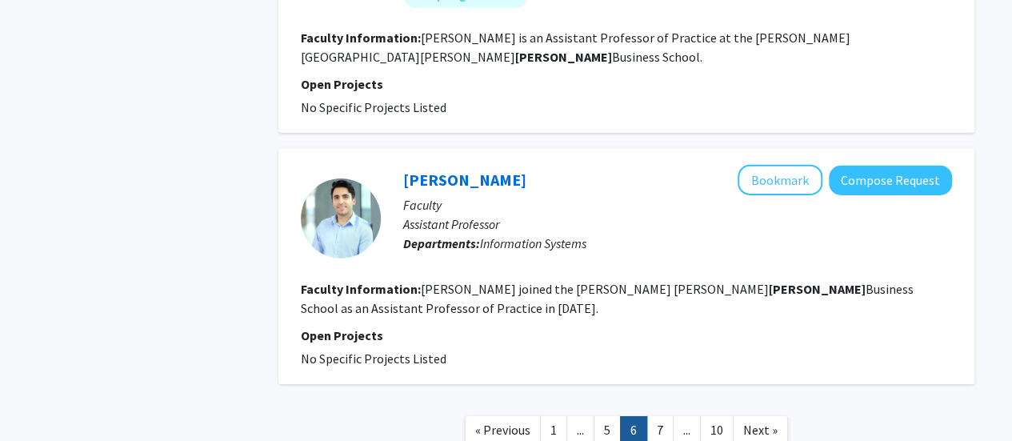
scroll to position [2523, 0]
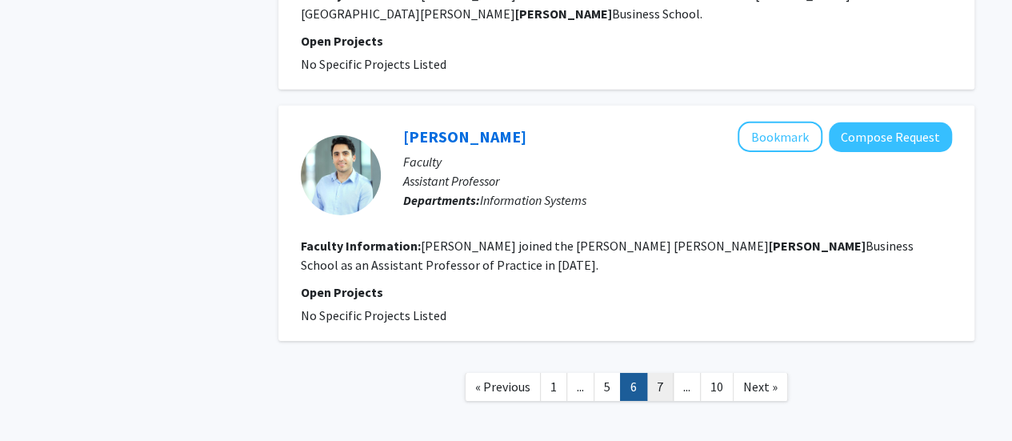
click at [653, 373] on link "7" at bounding box center [659, 387] width 27 height 28
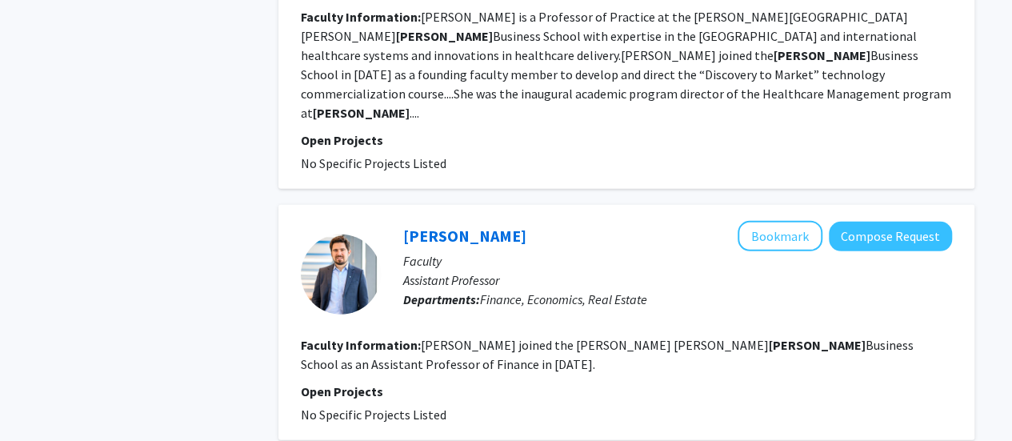
scroll to position [2607, 0]
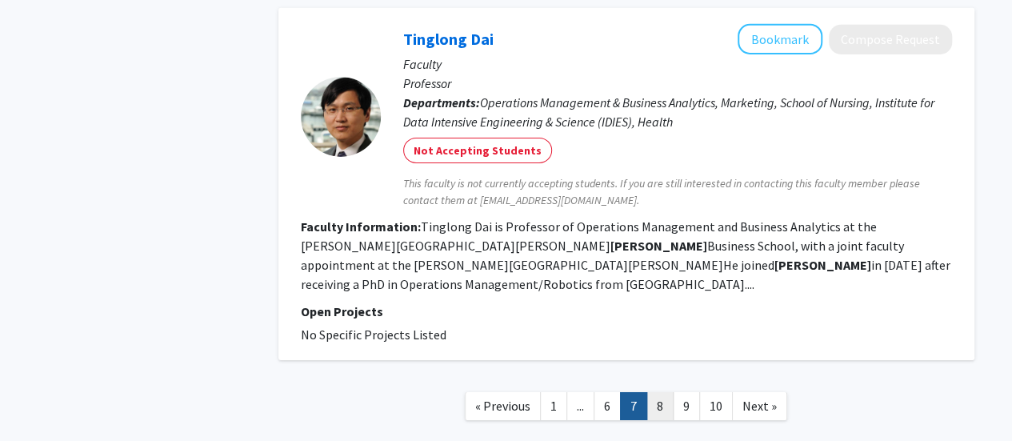
click at [664, 392] on link "8" at bounding box center [659, 406] width 27 height 28
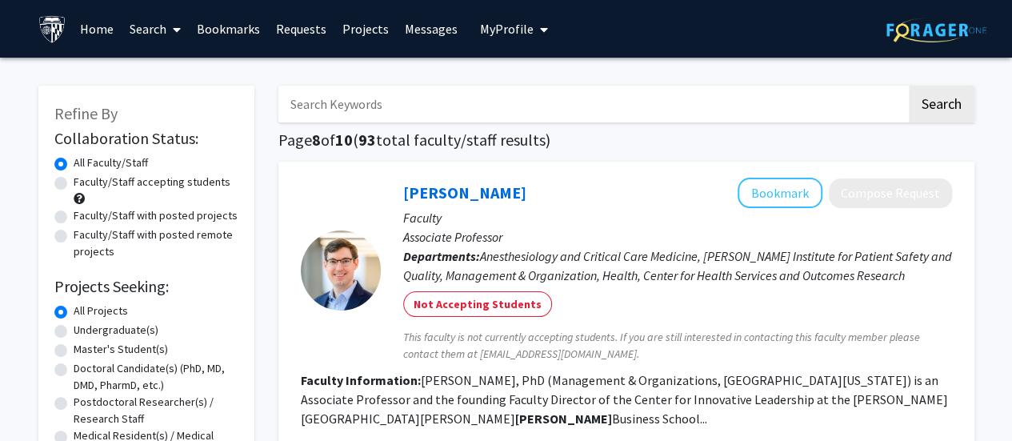
click at [283, 30] on link "Requests" at bounding box center [301, 29] width 66 height 56
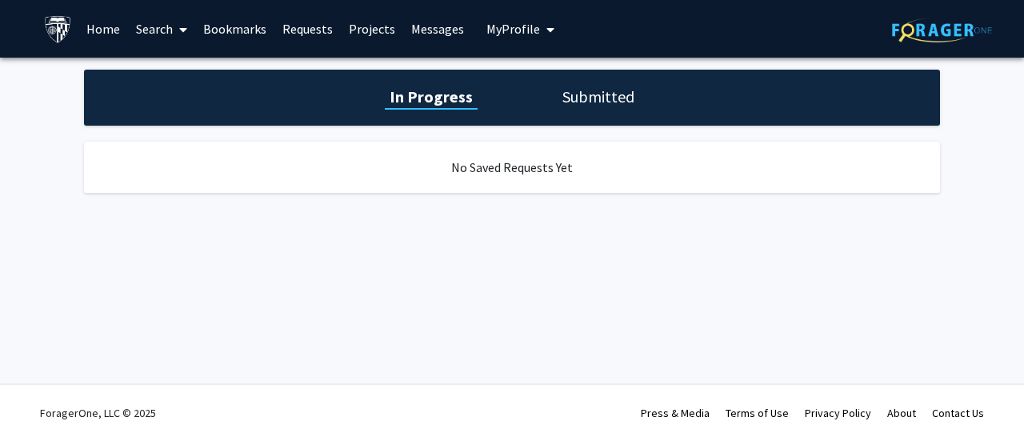
click at [604, 98] on h1 "Submitted" at bounding box center [598, 97] width 82 height 22
click at [443, 92] on h1 "In Progress" at bounding box center [429, 97] width 86 height 22
click at [295, 15] on link "Requests" at bounding box center [307, 29] width 66 height 56
click at [207, 36] on link "Bookmarks" at bounding box center [234, 29] width 79 height 56
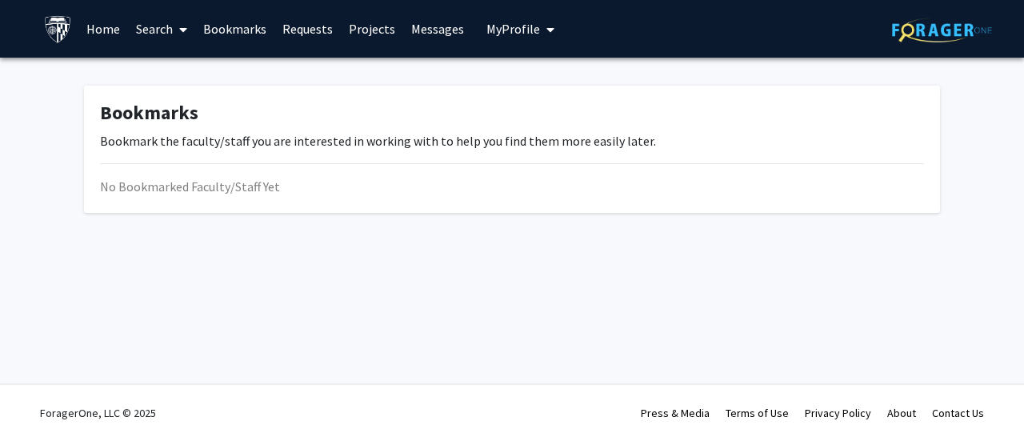
click at [170, 36] on link "Search" at bounding box center [161, 29] width 67 height 56
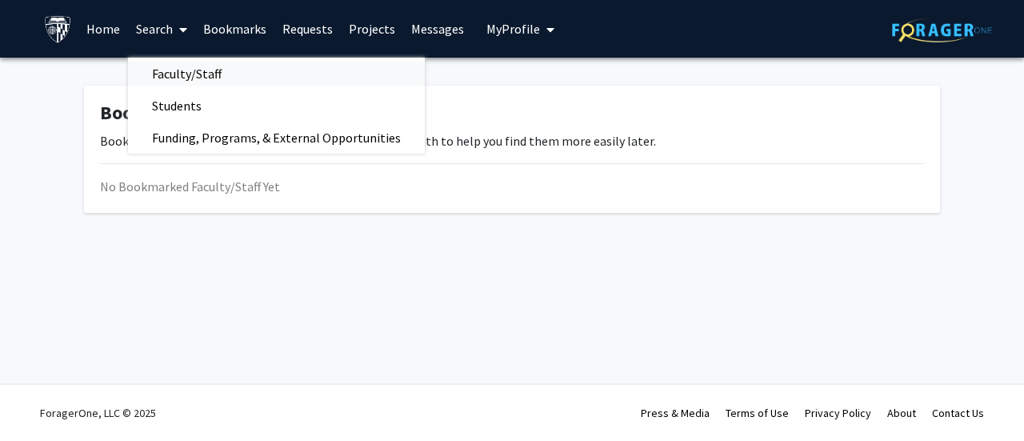
click at [178, 74] on span "Faculty/Staff" at bounding box center [187, 74] width 118 height 32
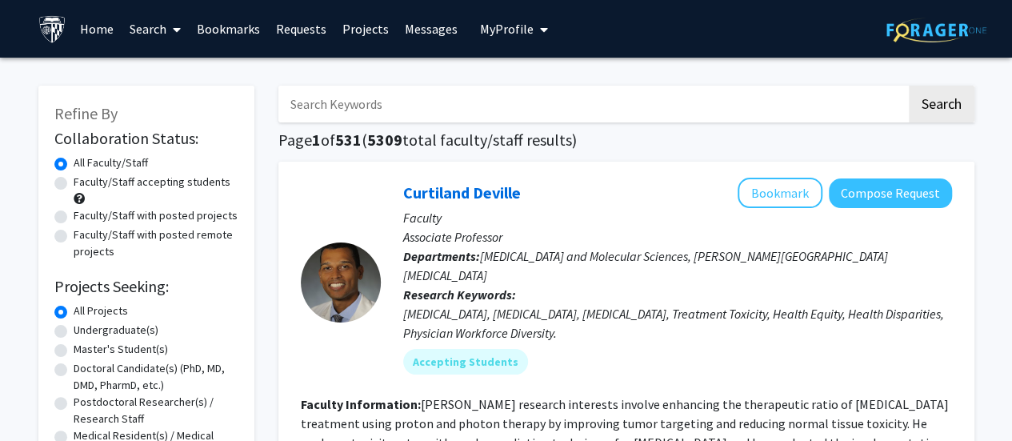
click at [141, 27] on link "Search" at bounding box center [155, 29] width 67 height 56
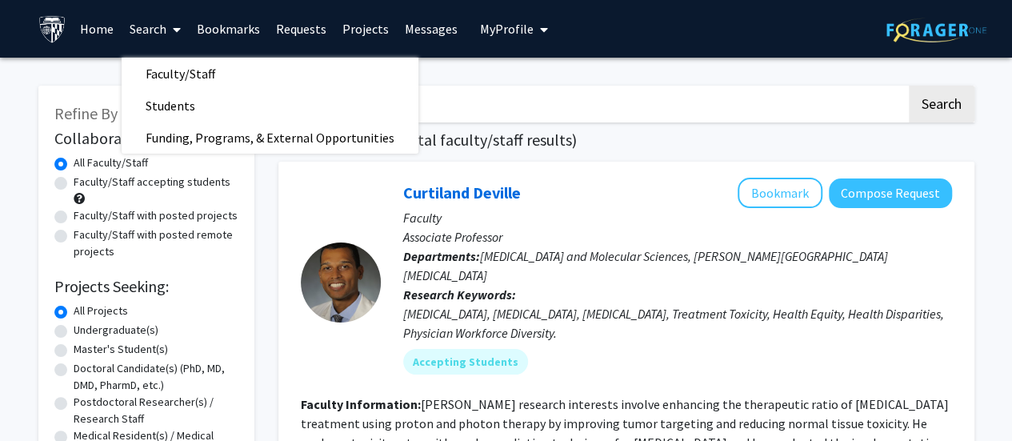
click at [101, 30] on link "Home" at bounding box center [97, 29] width 50 height 56
